Goal: Transaction & Acquisition: Purchase product/service

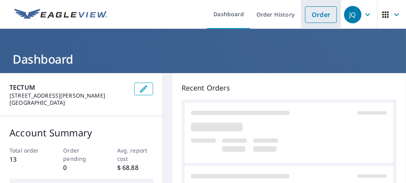
click at [314, 15] on link "Order" at bounding box center [321, 14] width 32 height 17
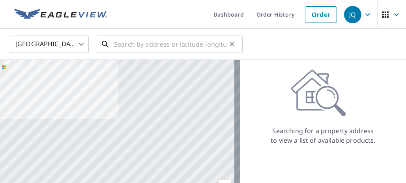
click at [132, 43] on input "text" at bounding box center [170, 44] width 112 height 22
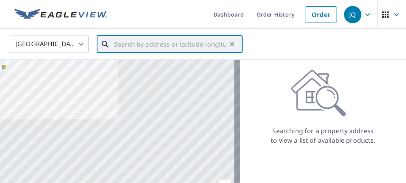
paste input "[STREET_ADDRESS][PERSON_NAME]"
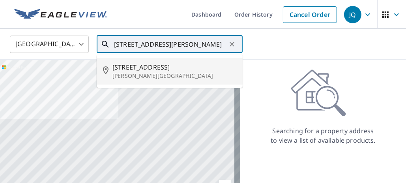
type input "[STREET_ADDRESS][PERSON_NAME]"
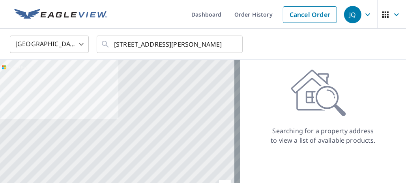
scroll to position [0, 0]
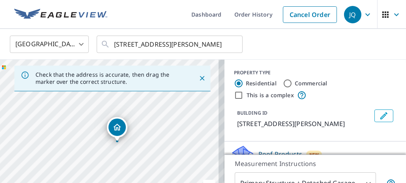
click at [198, 79] on icon "Close" at bounding box center [202, 78] width 8 height 8
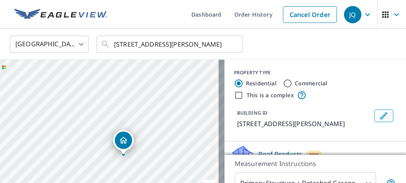
drag, startPoint x: 98, startPoint y: 147, endPoint x: 168, endPoint y: 83, distance: 94.1
click at [168, 83] on div "[STREET_ADDRESS][PERSON_NAME]" at bounding box center [112, 143] width 224 height 166
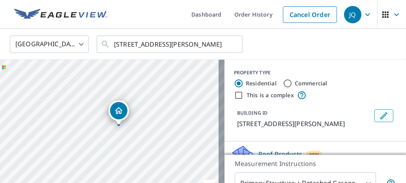
drag, startPoint x: 141, startPoint y: 141, endPoint x: 135, endPoint y: 111, distance: 30.5
click at [135, 111] on div "[STREET_ADDRESS][PERSON_NAME]" at bounding box center [112, 143] width 224 height 166
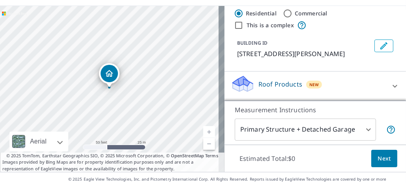
scroll to position [68, 0]
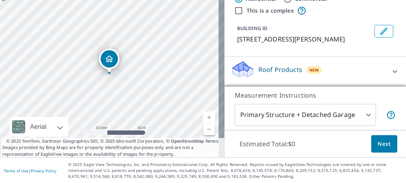
click at [390, 70] on icon at bounding box center [394, 71] width 9 height 9
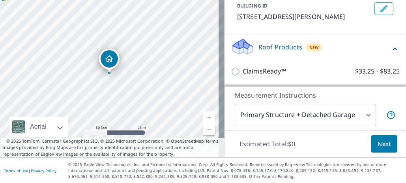
scroll to position [48, 0]
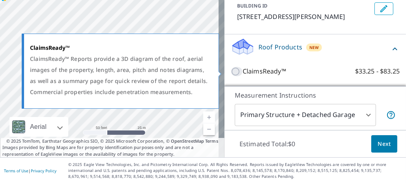
click at [232, 70] on input "ClaimsReady™ $33.25 - $83.25" at bounding box center [237, 71] width 12 height 9
checkbox input "true"
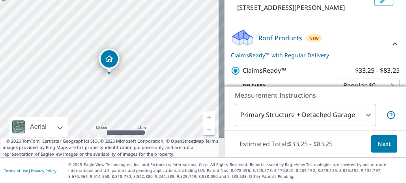
scroll to position [73, 0]
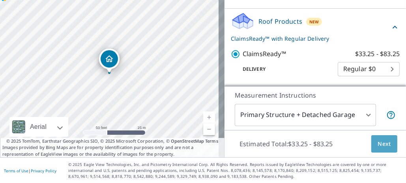
click at [378, 144] on span "Next" at bounding box center [384, 144] width 13 height 10
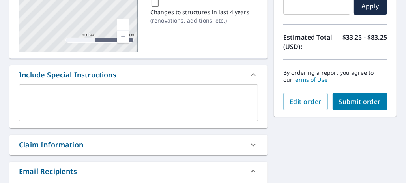
scroll to position [191, 0]
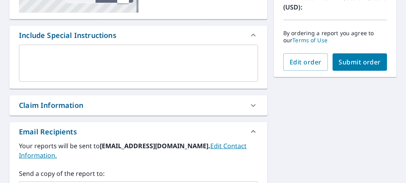
click at [355, 63] on span "Submit order" at bounding box center [360, 62] width 42 height 9
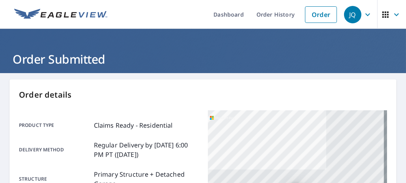
click at [365, 15] on icon "button" at bounding box center [367, 14] width 5 height 3
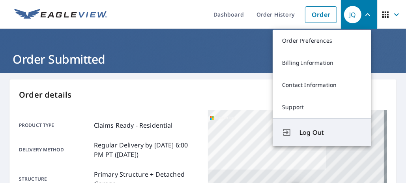
click at [314, 129] on span "Log Out" at bounding box center [330, 131] width 62 height 9
